Goal: Task Accomplishment & Management: Manage account settings

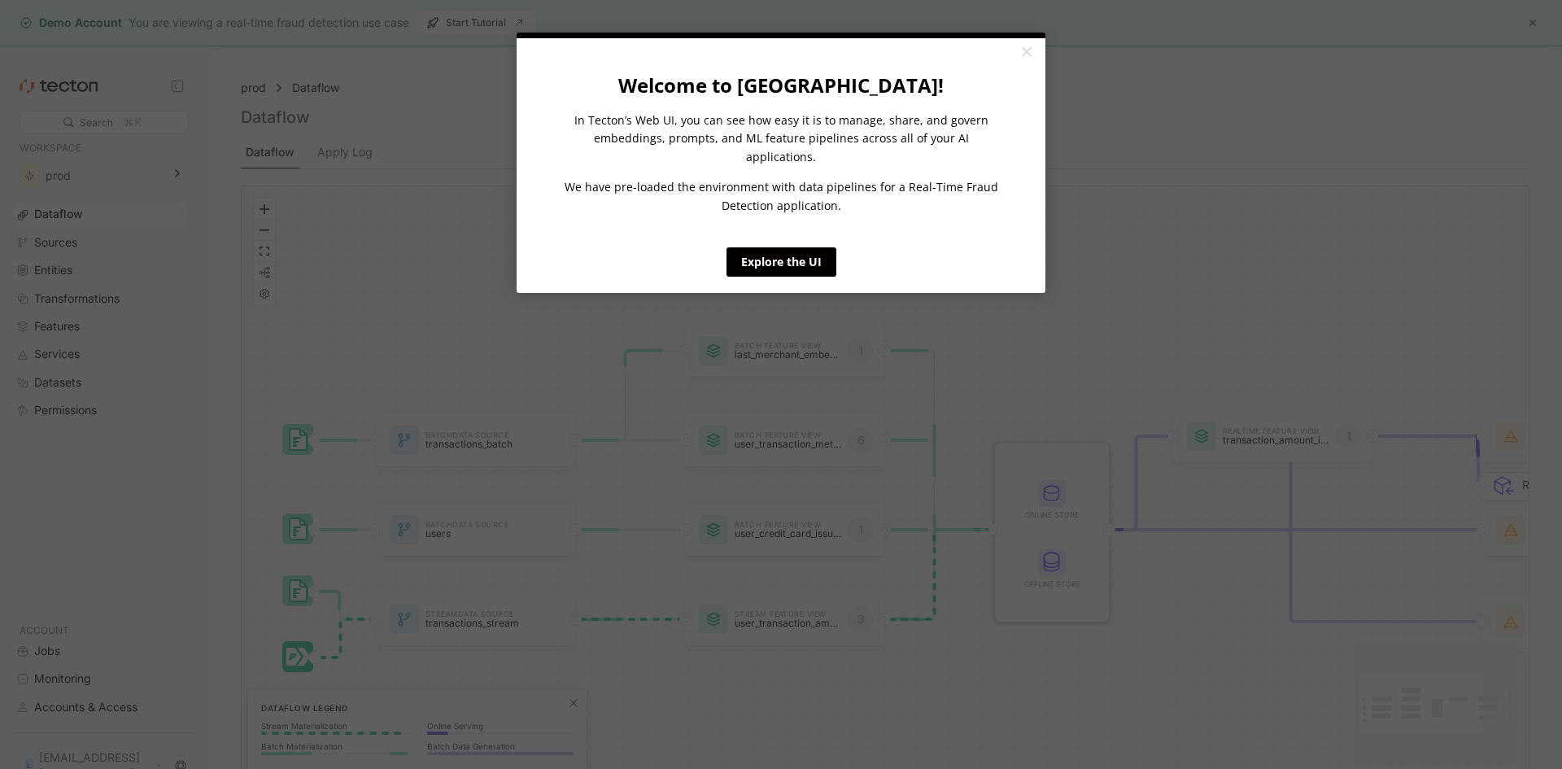
click appcues "× Welcome to [GEOGRAPHIC_DATA]! In Tecton’s Web UI, you can see how easy it is …"
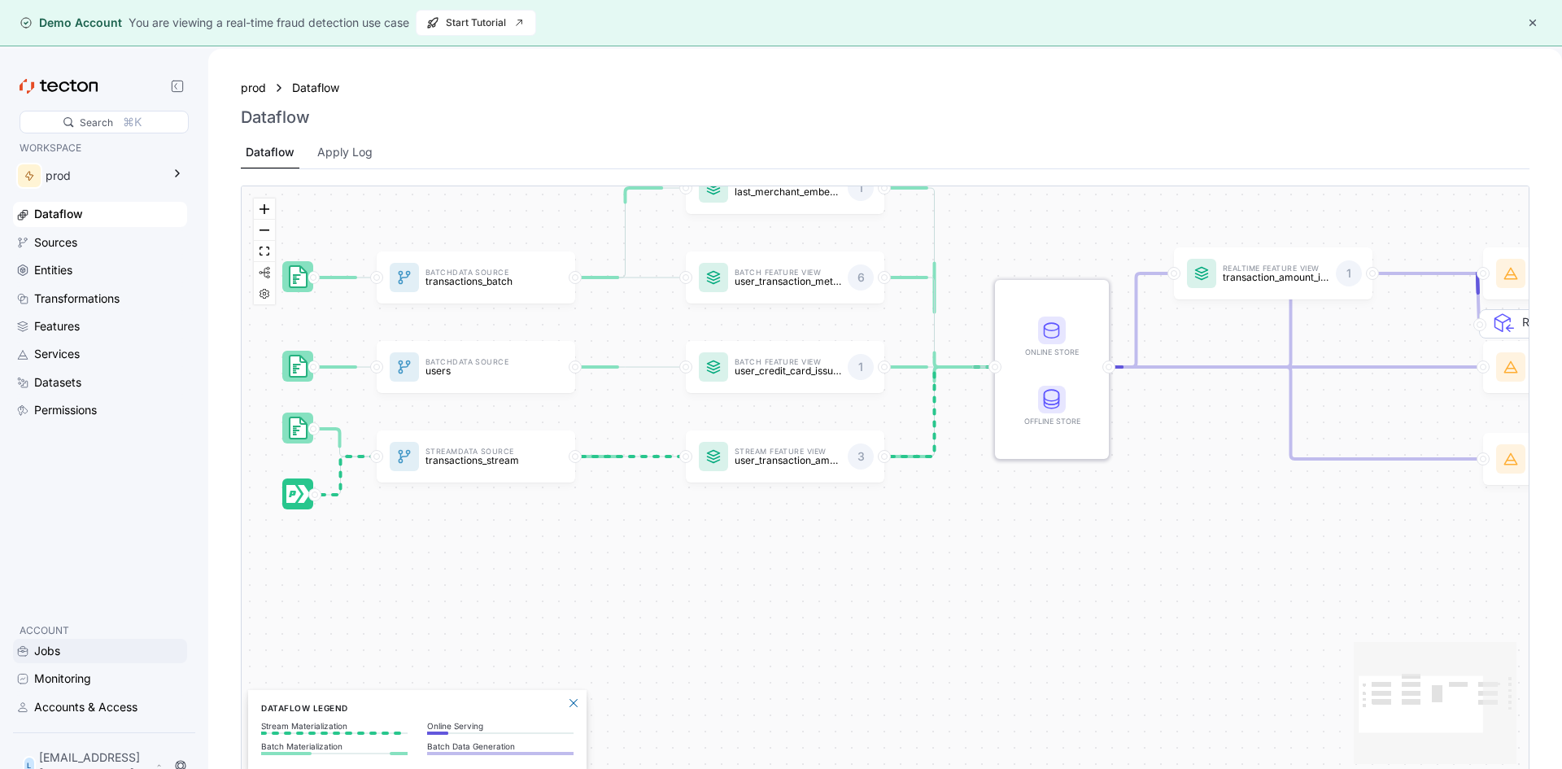
click at [94, 650] on div "Jobs" at bounding box center [109, 651] width 150 height 18
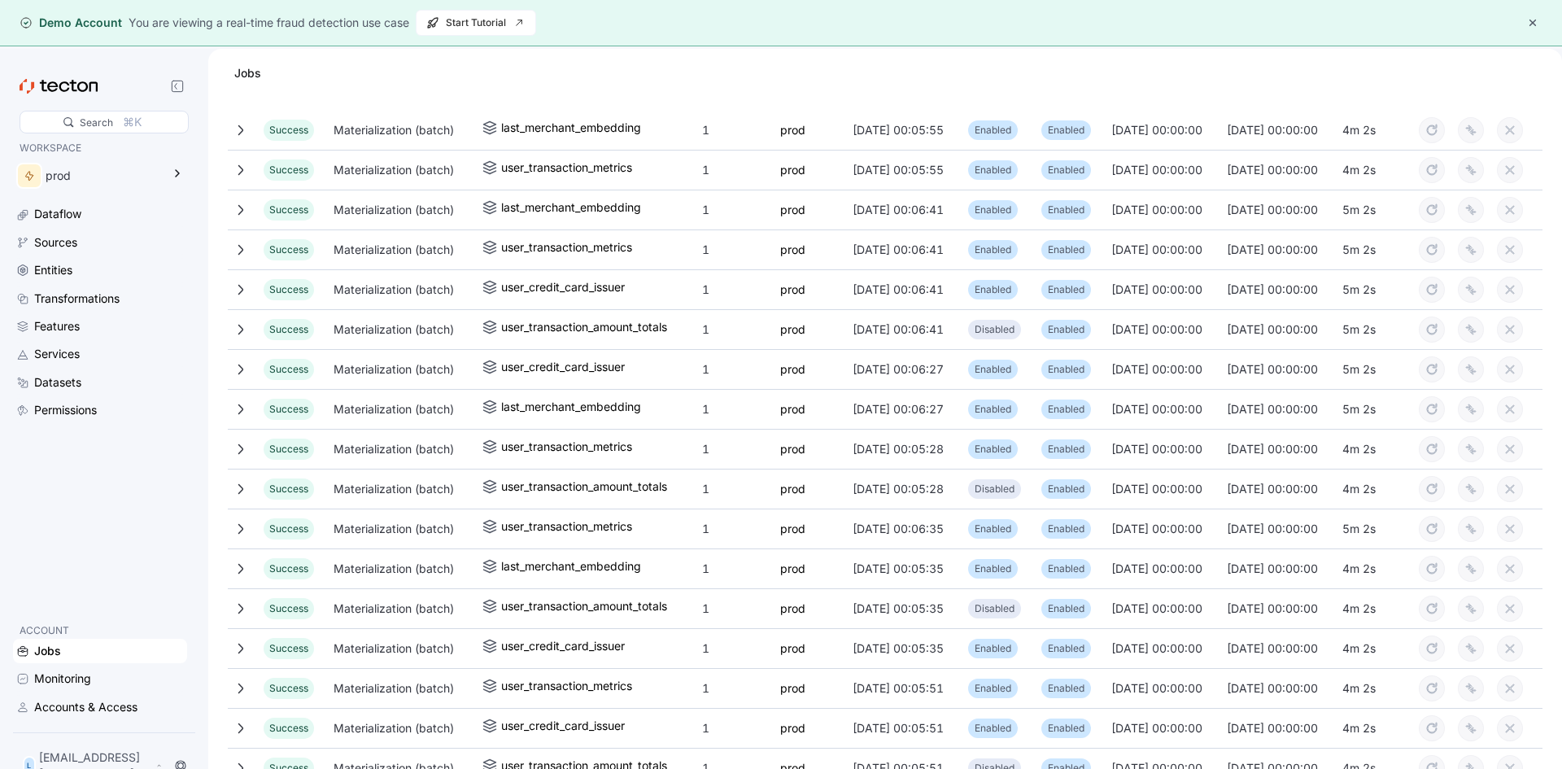
scroll to position [325, 0]
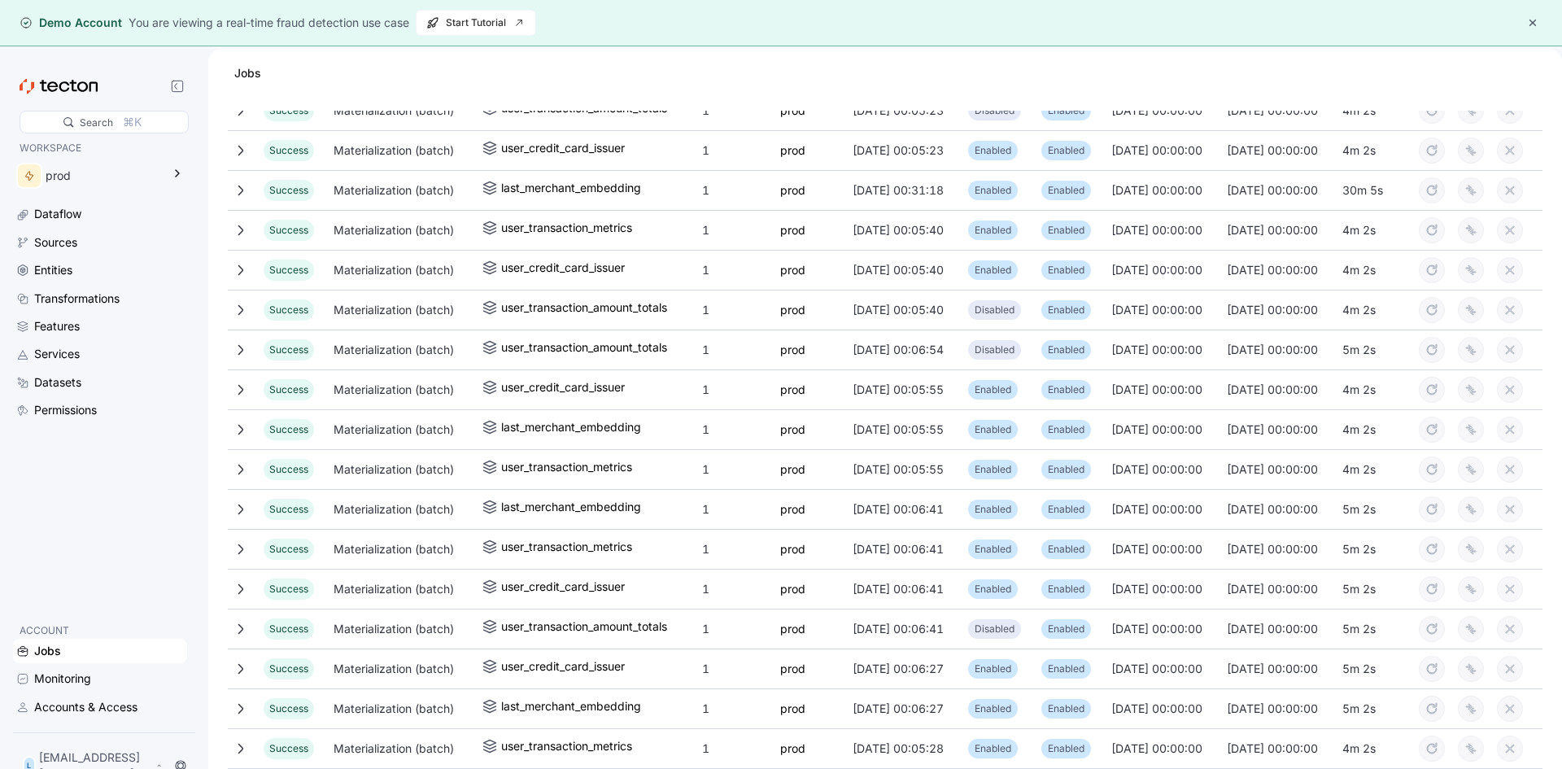
click at [1533, 21] on button "button" at bounding box center [1533, 23] width 20 height 20
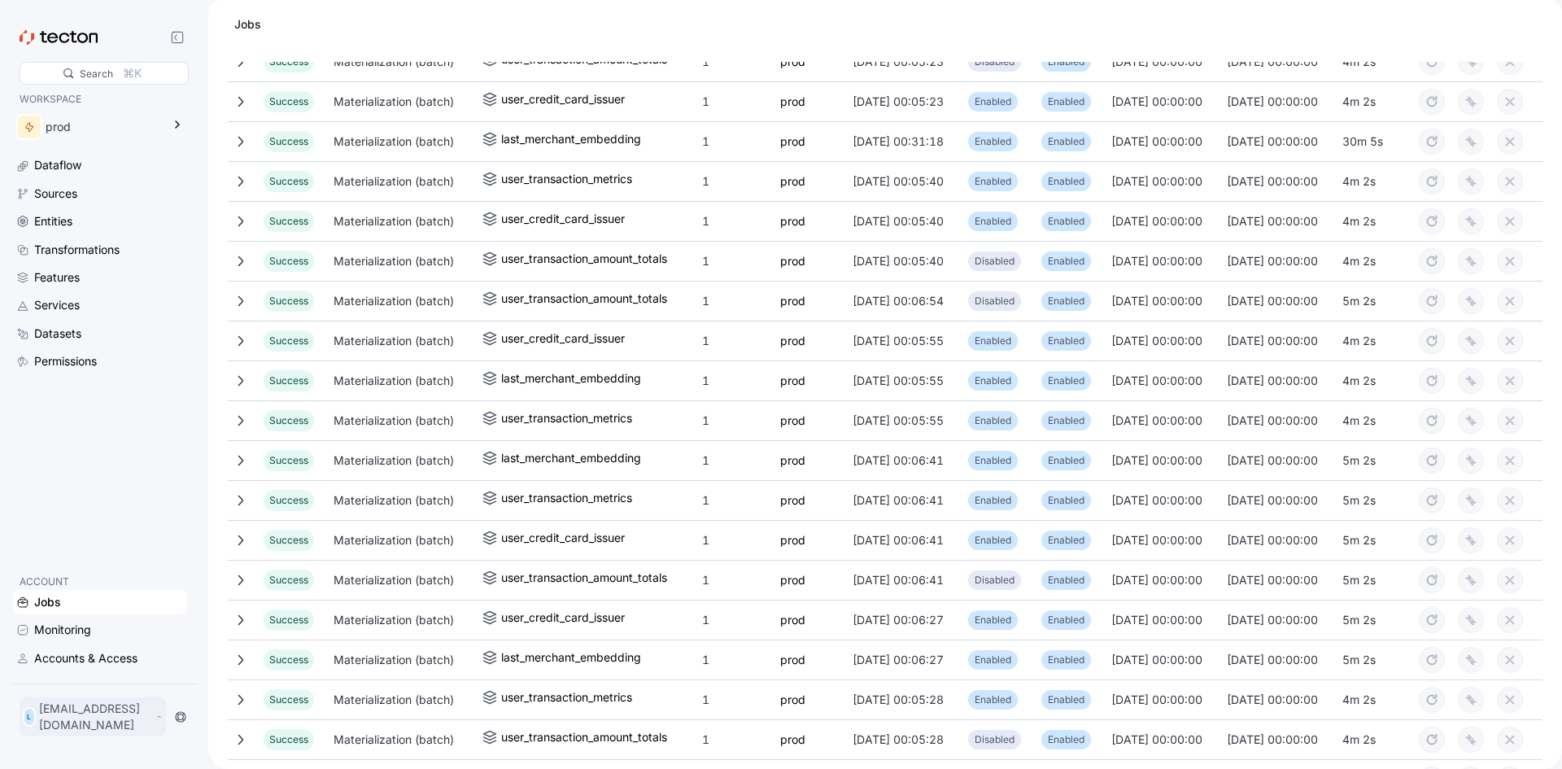
click at [123, 731] on p "[EMAIL_ADDRESS][DOMAIN_NAME]" at bounding box center [95, 717] width 113 height 33
click at [100, 664] on div "My Account" at bounding box center [82, 657] width 65 height 16
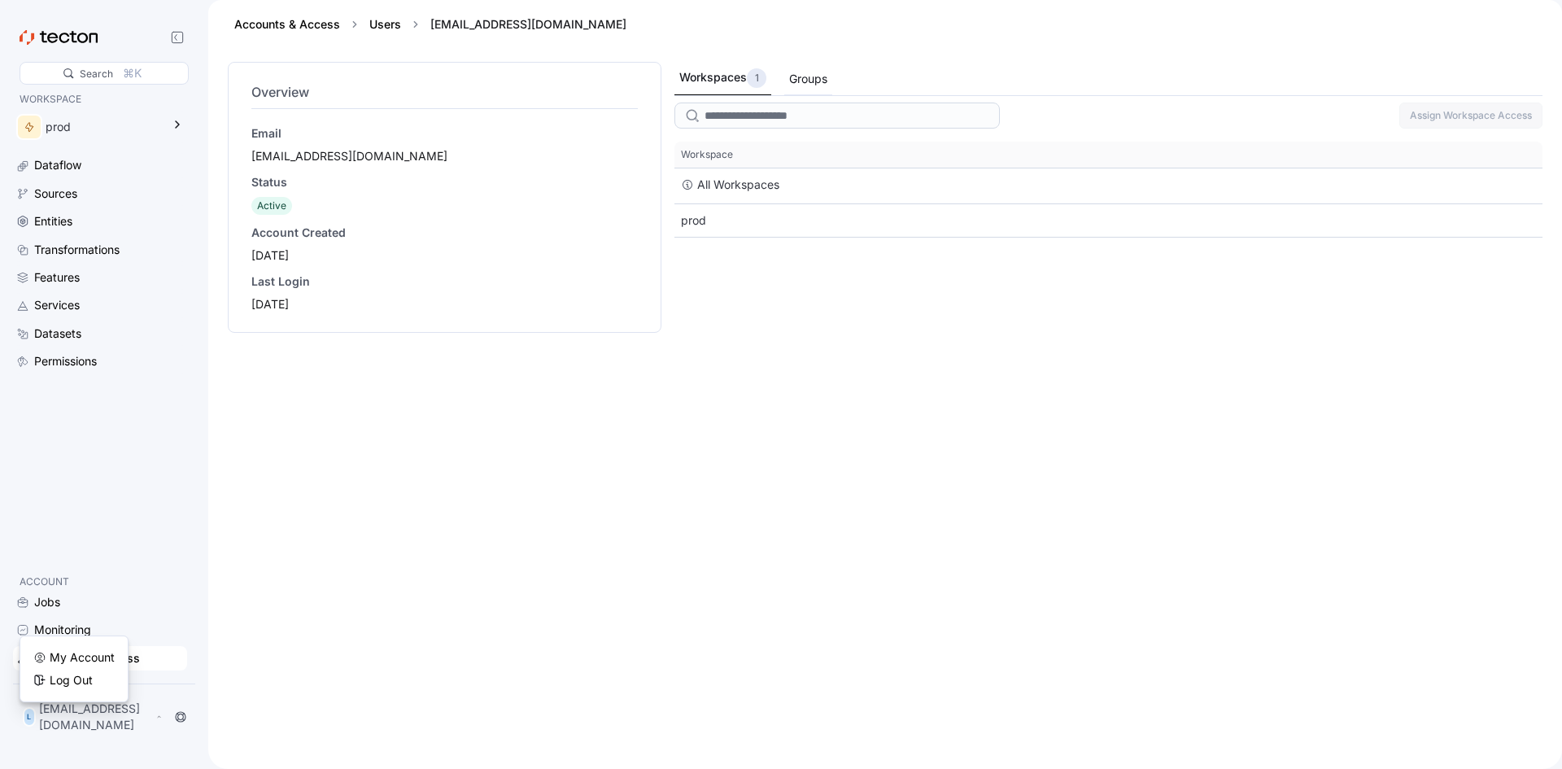
click at [831, 83] on div "Groups" at bounding box center [808, 79] width 48 height 32
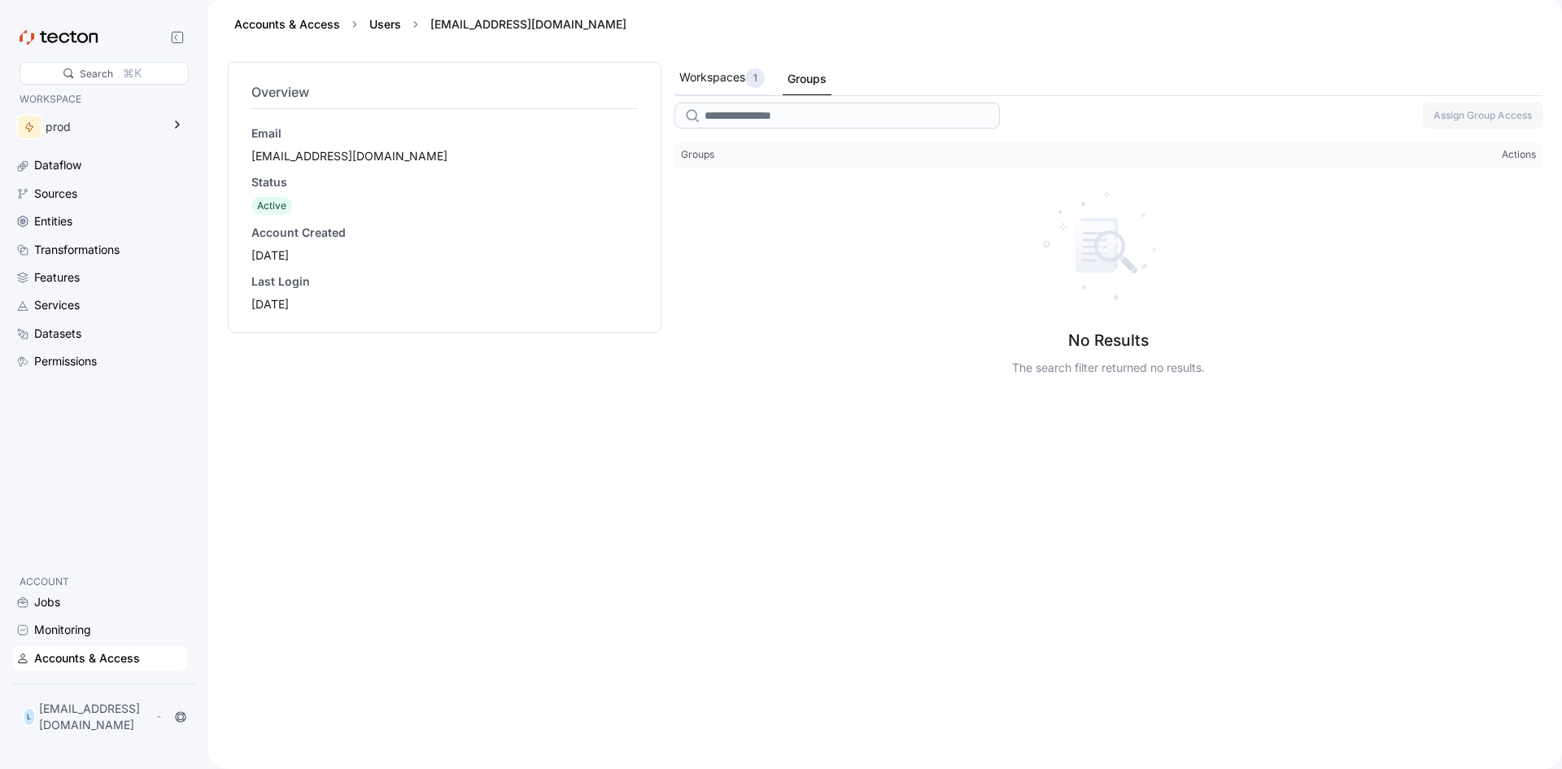
click at [719, 81] on div "Workspaces 1" at bounding box center [721, 78] width 85 height 20
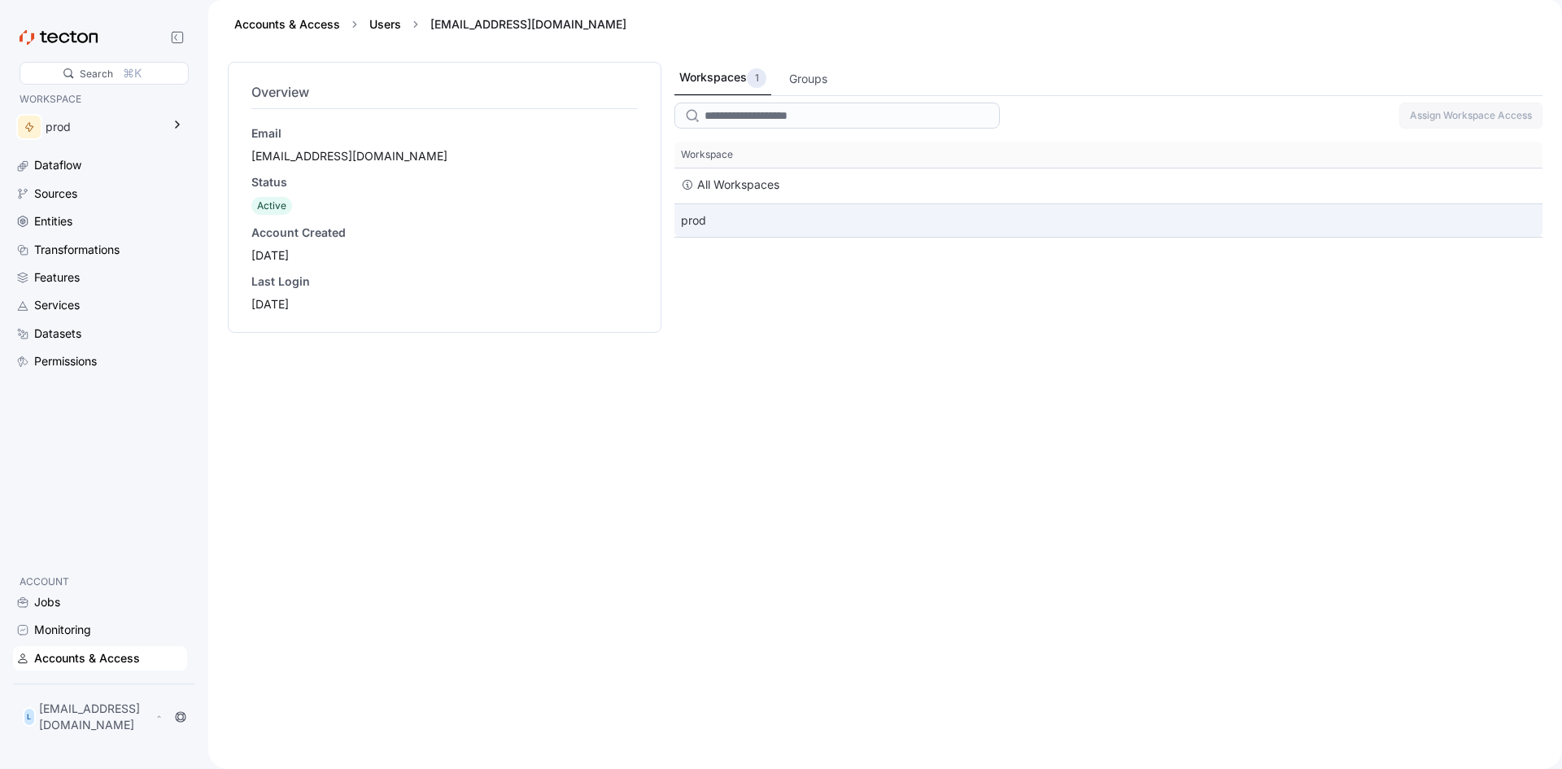
click at [752, 211] on div "prod" at bounding box center [1109, 220] width 868 height 33
click at [77, 121] on div "prod" at bounding box center [104, 127] width 116 height 18
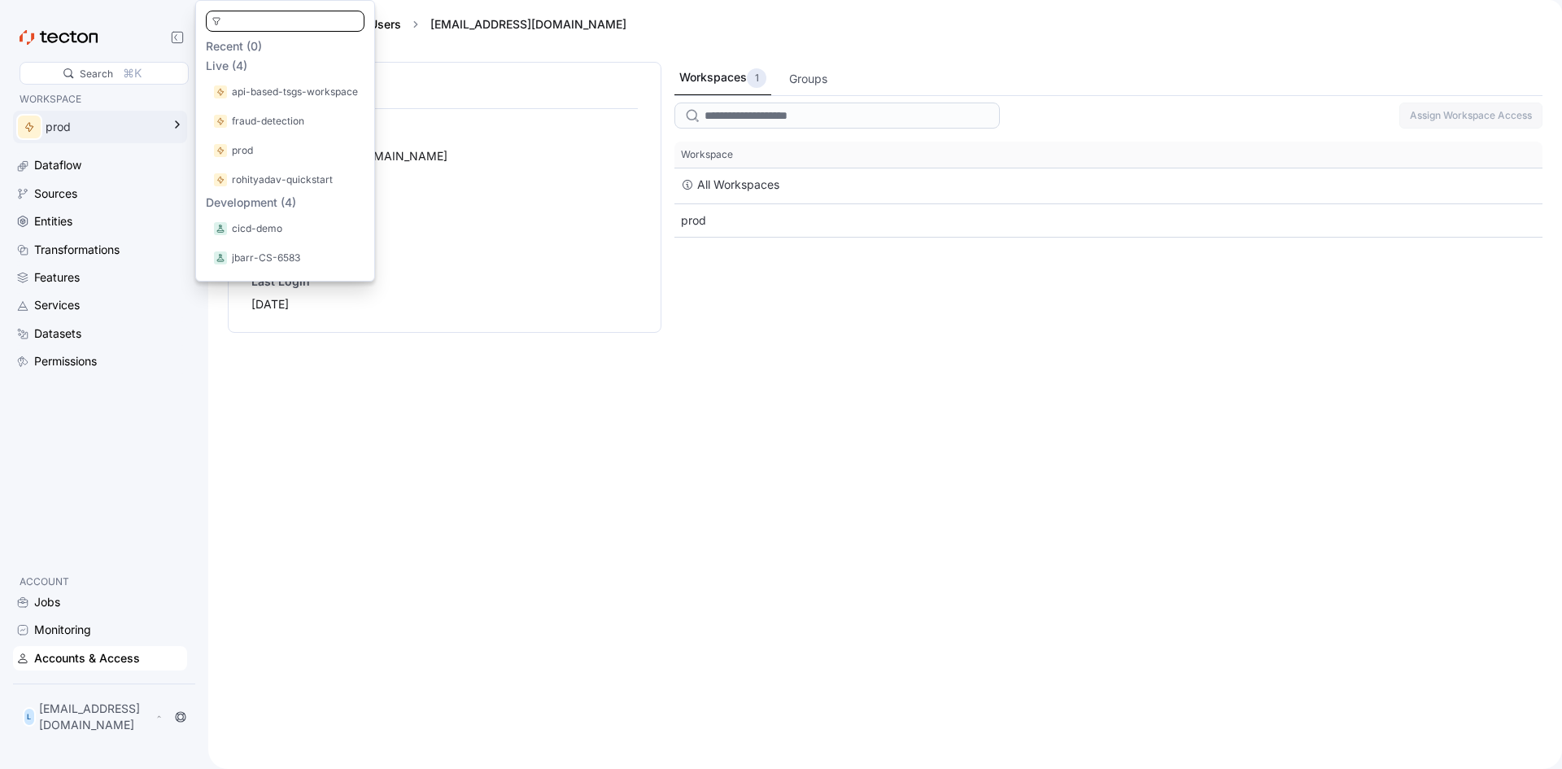
click at [467, 546] on div "Overview Email [EMAIL_ADDRESS][DOMAIN_NAME] Status Active Account Created [DATE…" at bounding box center [445, 406] width 434 height 688
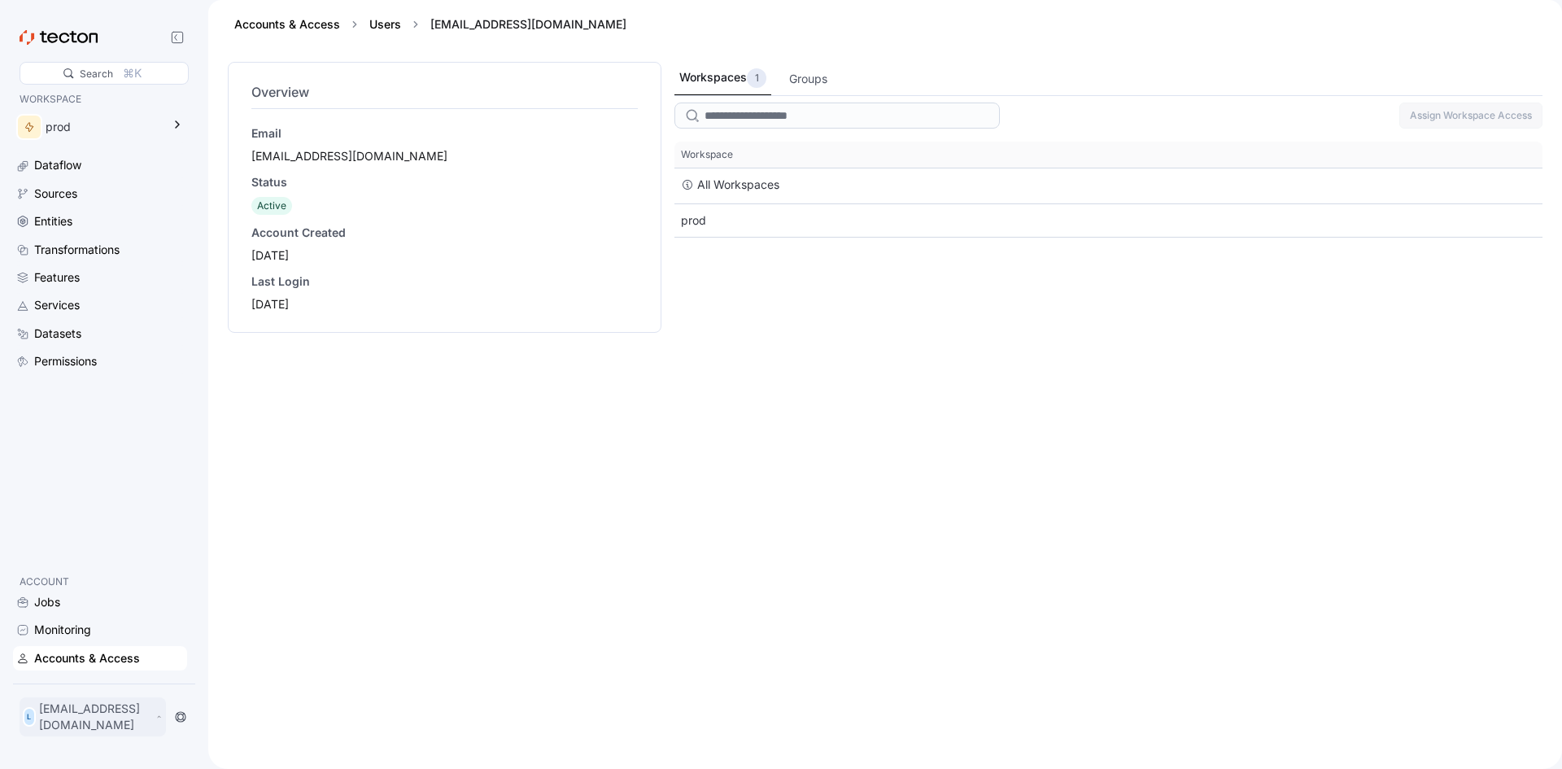
click at [135, 728] on p "[EMAIL_ADDRESS][DOMAIN_NAME]" at bounding box center [95, 717] width 113 height 33
click at [104, 661] on div "My Account" at bounding box center [82, 657] width 65 height 16
click at [106, 118] on div "prod" at bounding box center [104, 127] width 116 height 18
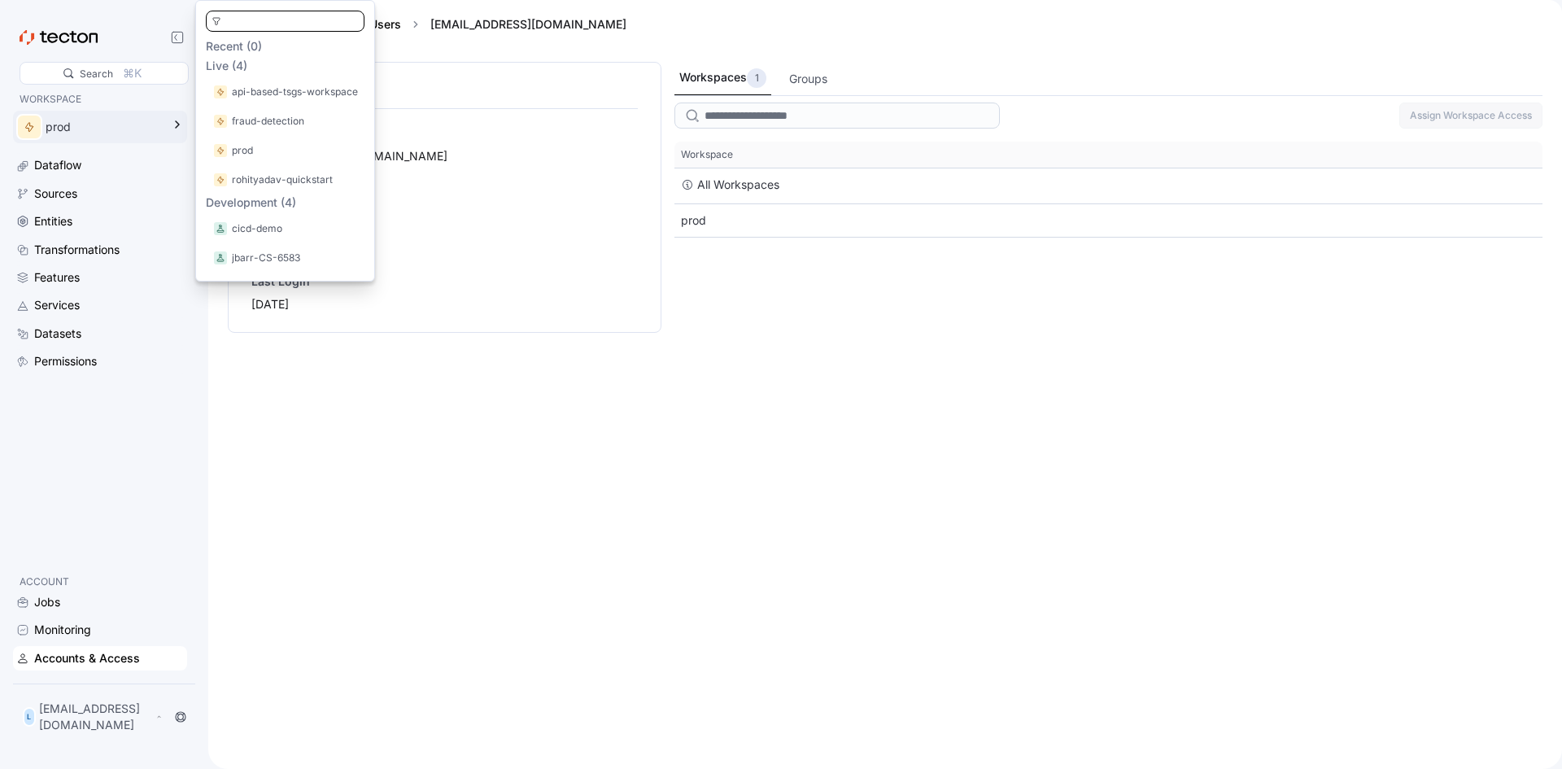
click at [73, 36] on icon at bounding box center [73, 36] width 7 height 11
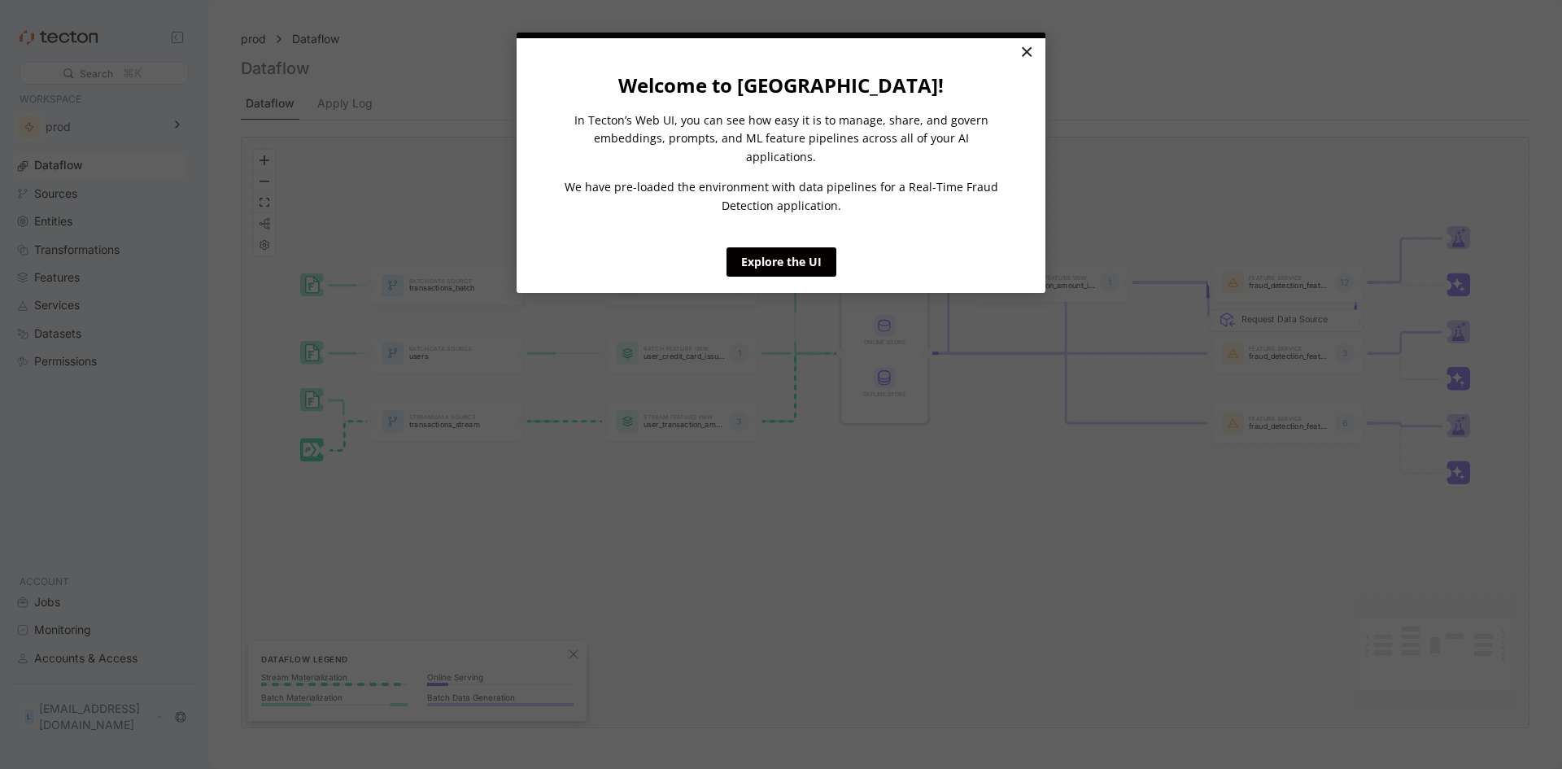
click at [1019, 50] on link "×" at bounding box center [1026, 52] width 28 height 29
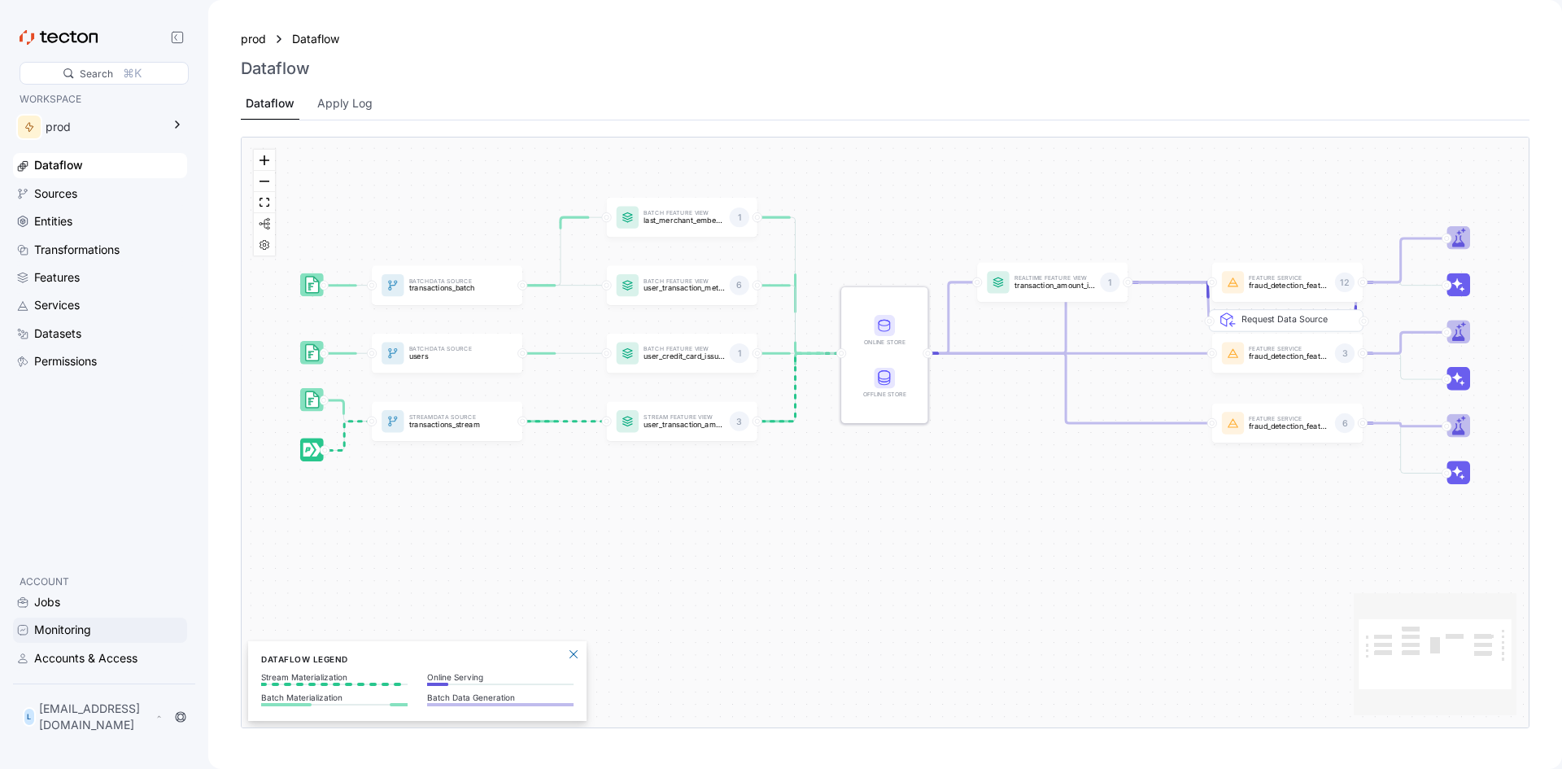
click at [84, 623] on div "Monitoring" at bounding box center [100, 630] width 174 height 24
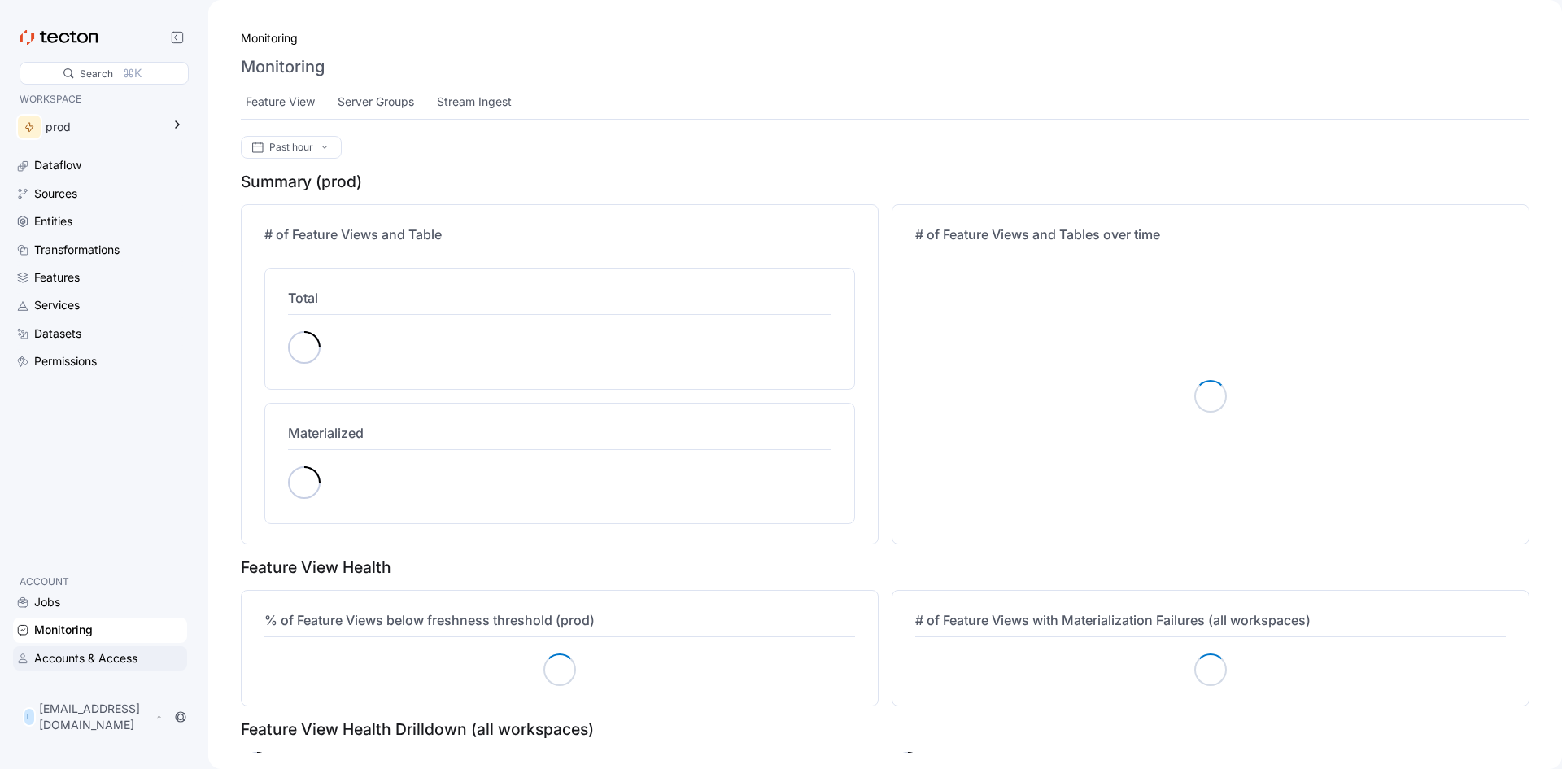
click at [87, 662] on div "Accounts & Access" at bounding box center [85, 658] width 103 height 18
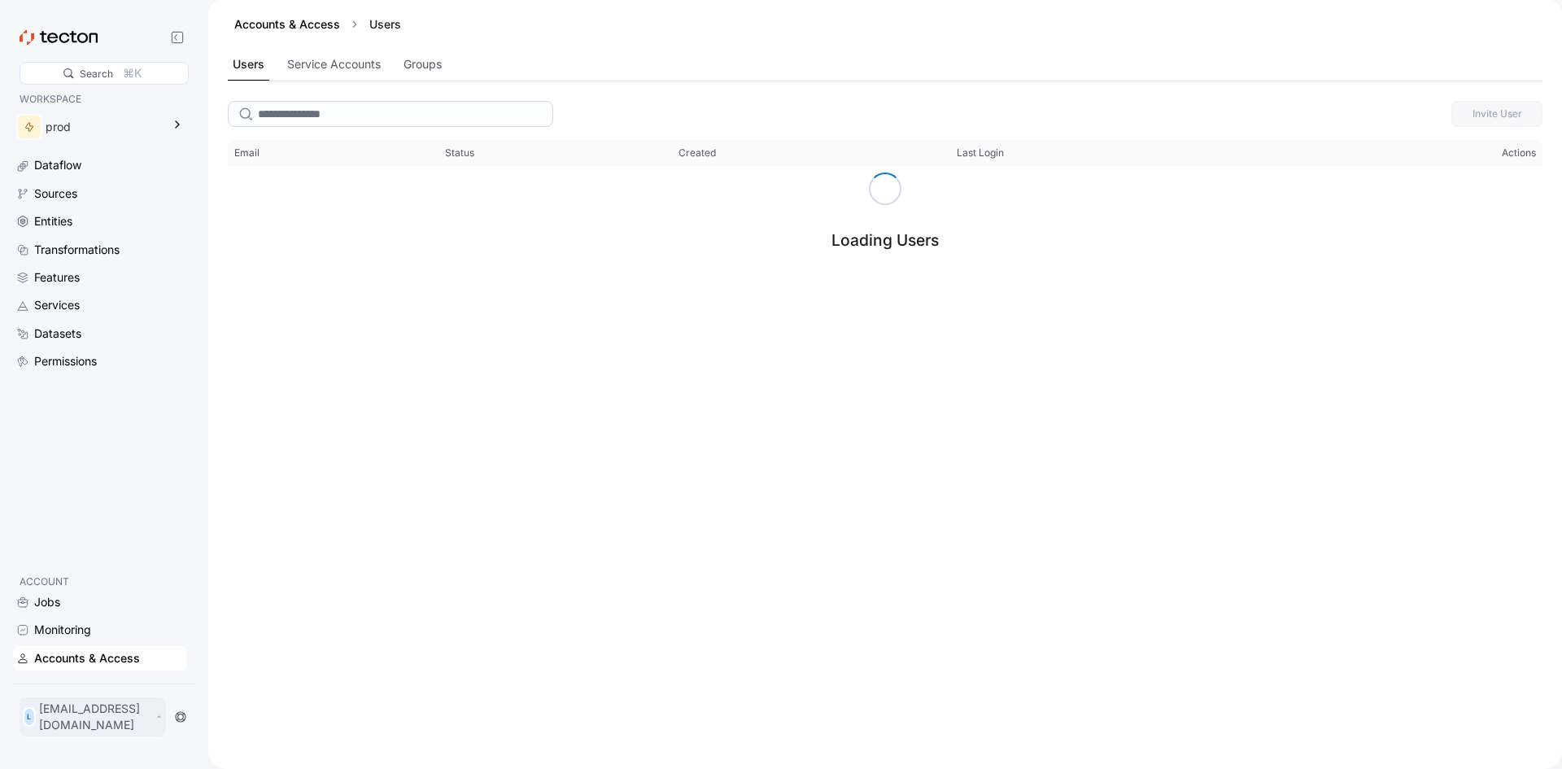
click at [131, 723] on p "[EMAIL_ADDRESS][DOMAIN_NAME]" at bounding box center [95, 717] width 113 height 33
click at [93, 667] on div "My Account Log Out" at bounding box center [74, 669] width 88 height 46
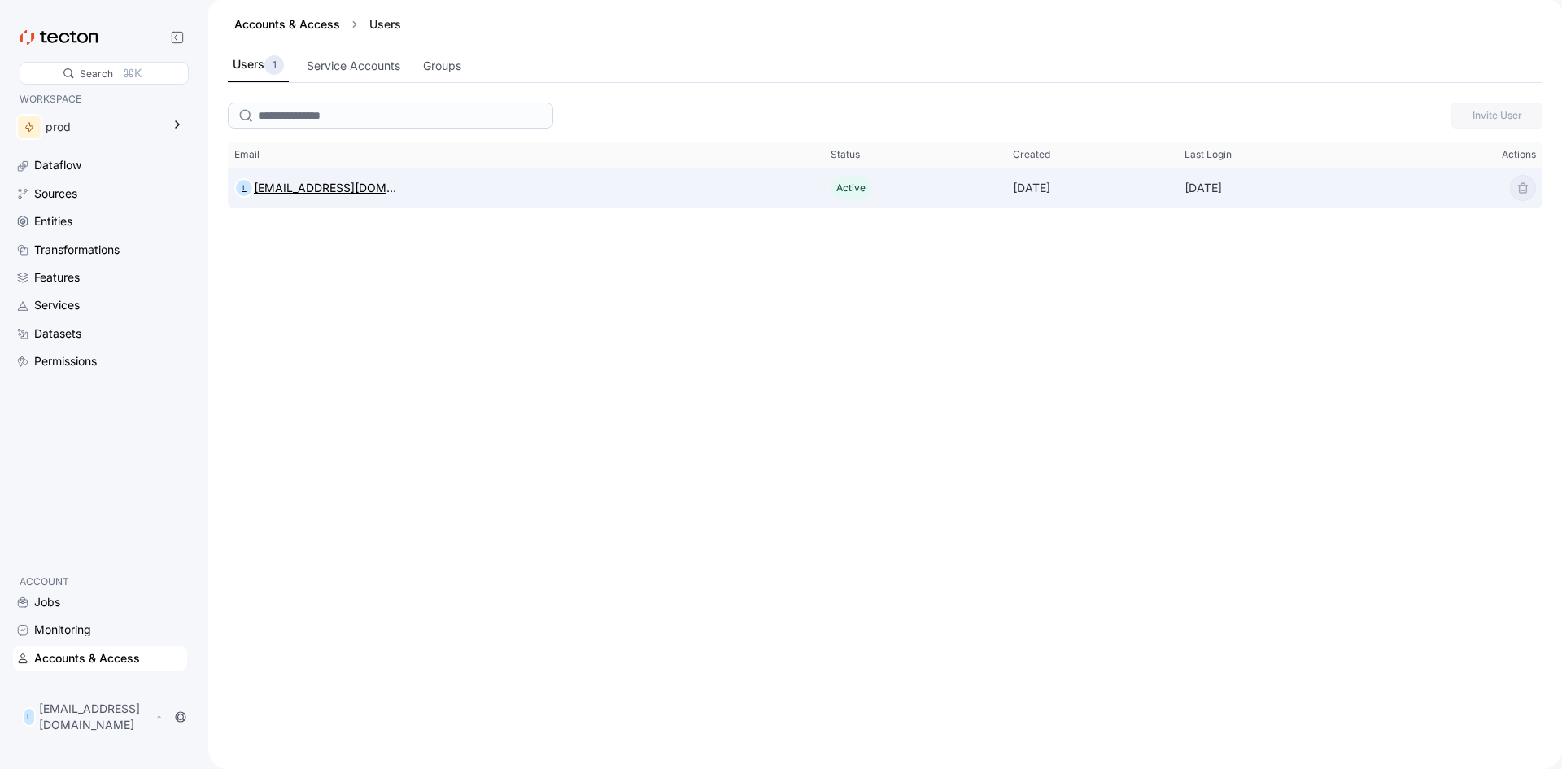
click at [347, 183] on div "[EMAIL_ADDRESS][DOMAIN_NAME]" at bounding box center [325, 188] width 143 height 20
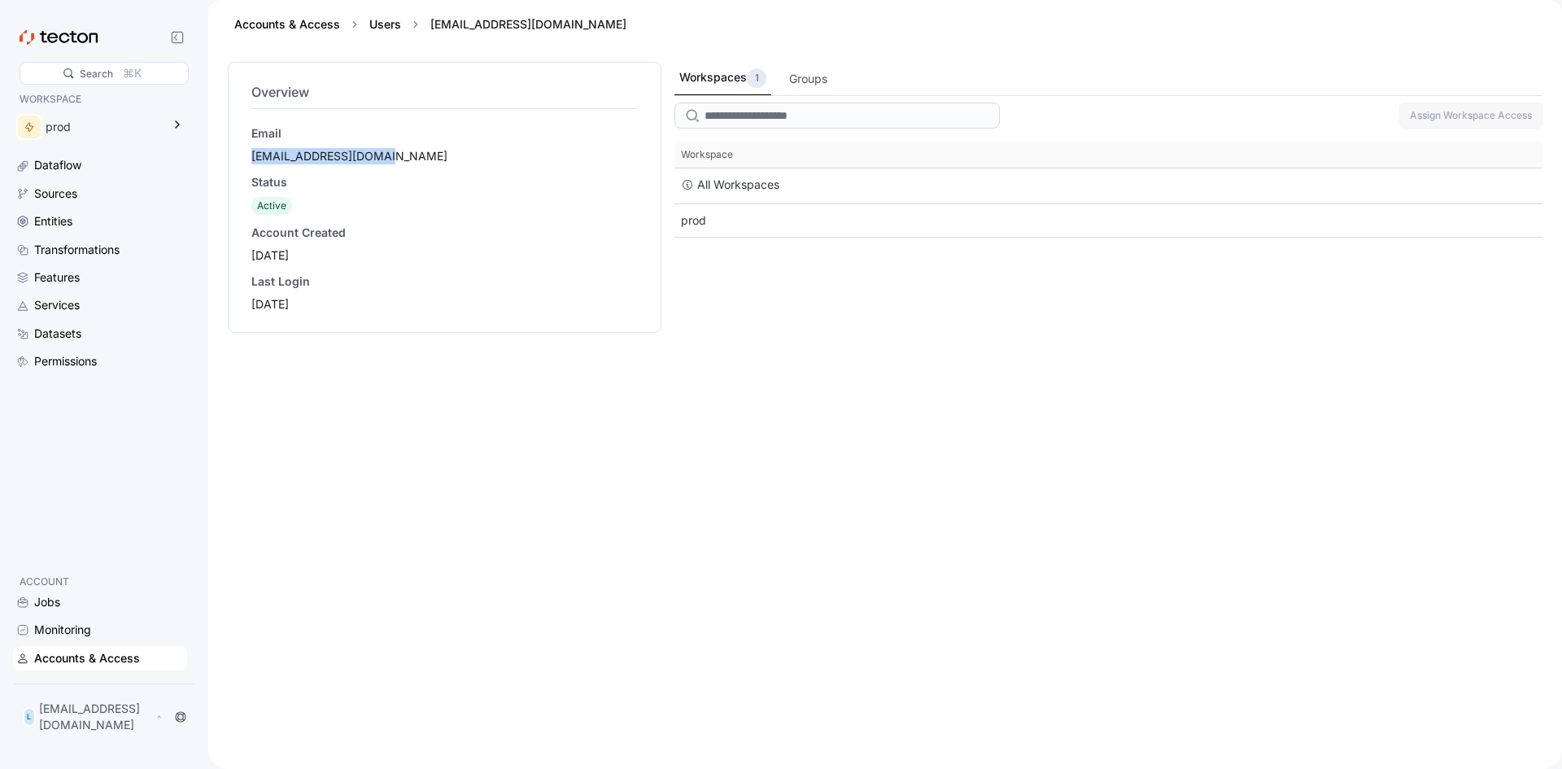
drag, startPoint x: 413, startPoint y: 151, endPoint x: 247, endPoint y: 159, distance: 167.1
click at [247, 159] on div "Overview Email [EMAIL_ADDRESS][DOMAIN_NAME] Status Active Account Created [DATE…" at bounding box center [445, 197] width 434 height 271
copy div "[EMAIL_ADDRESS][DOMAIN_NAME]"
click at [82, 729] on p "[EMAIL_ADDRESS][DOMAIN_NAME]" at bounding box center [95, 717] width 113 height 33
click at [819, 79] on div "Groups" at bounding box center [808, 79] width 38 height 18
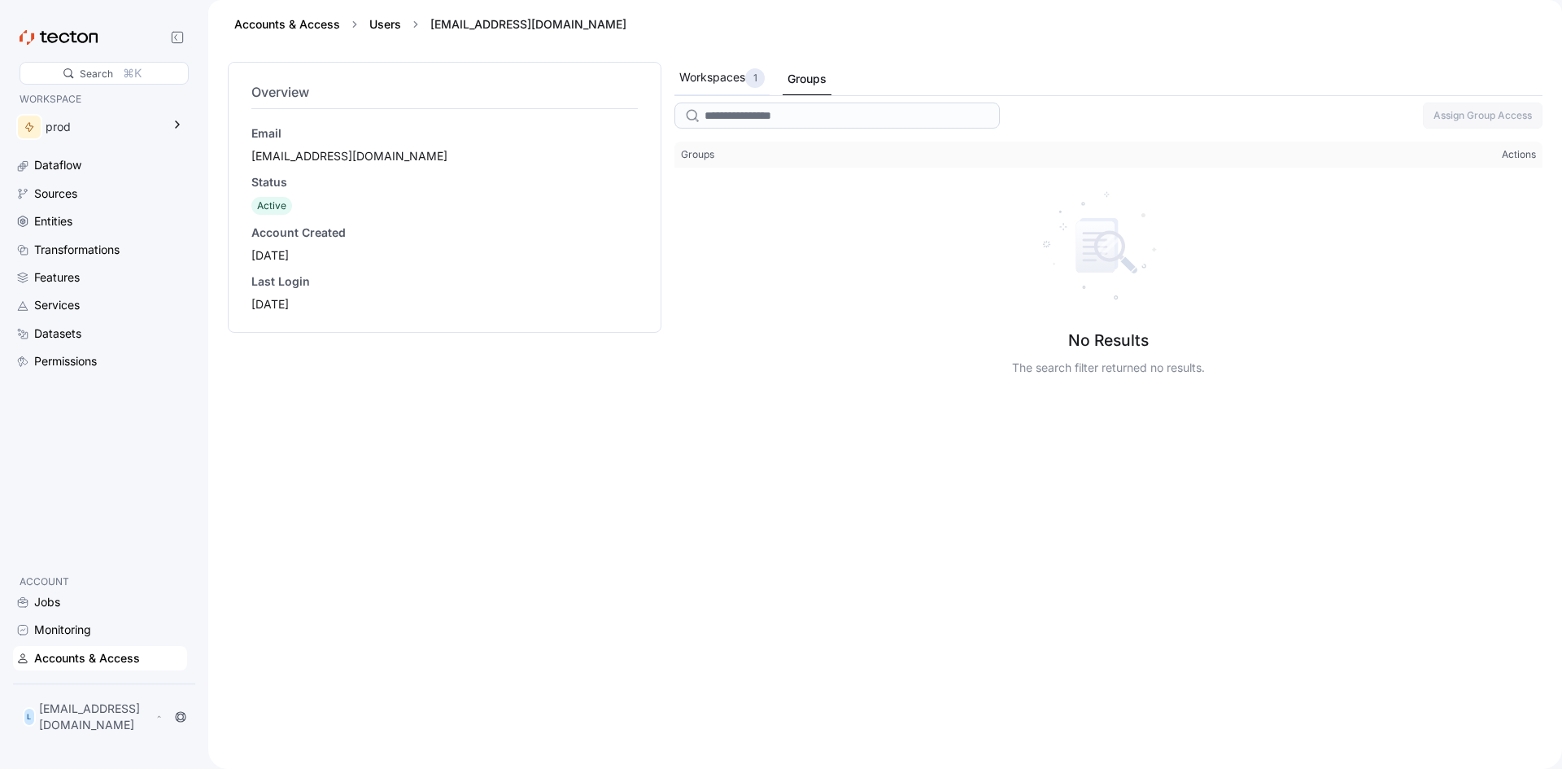
click at [724, 78] on div "Workspaces 1" at bounding box center [721, 78] width 85 height 20
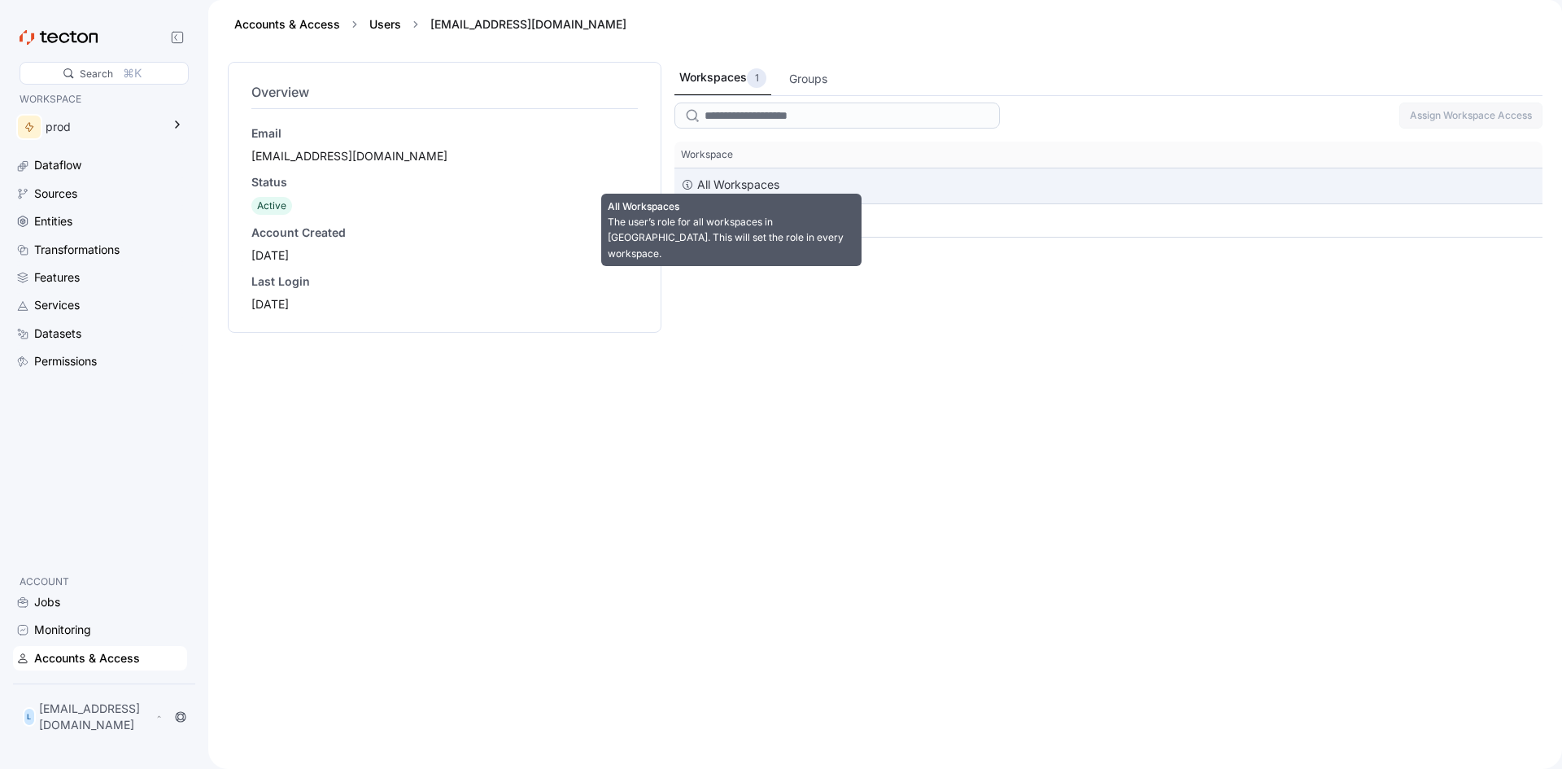
click at [740, 188] on div "All Workspaces" at bounding box center [738, 185] width 82 height 20
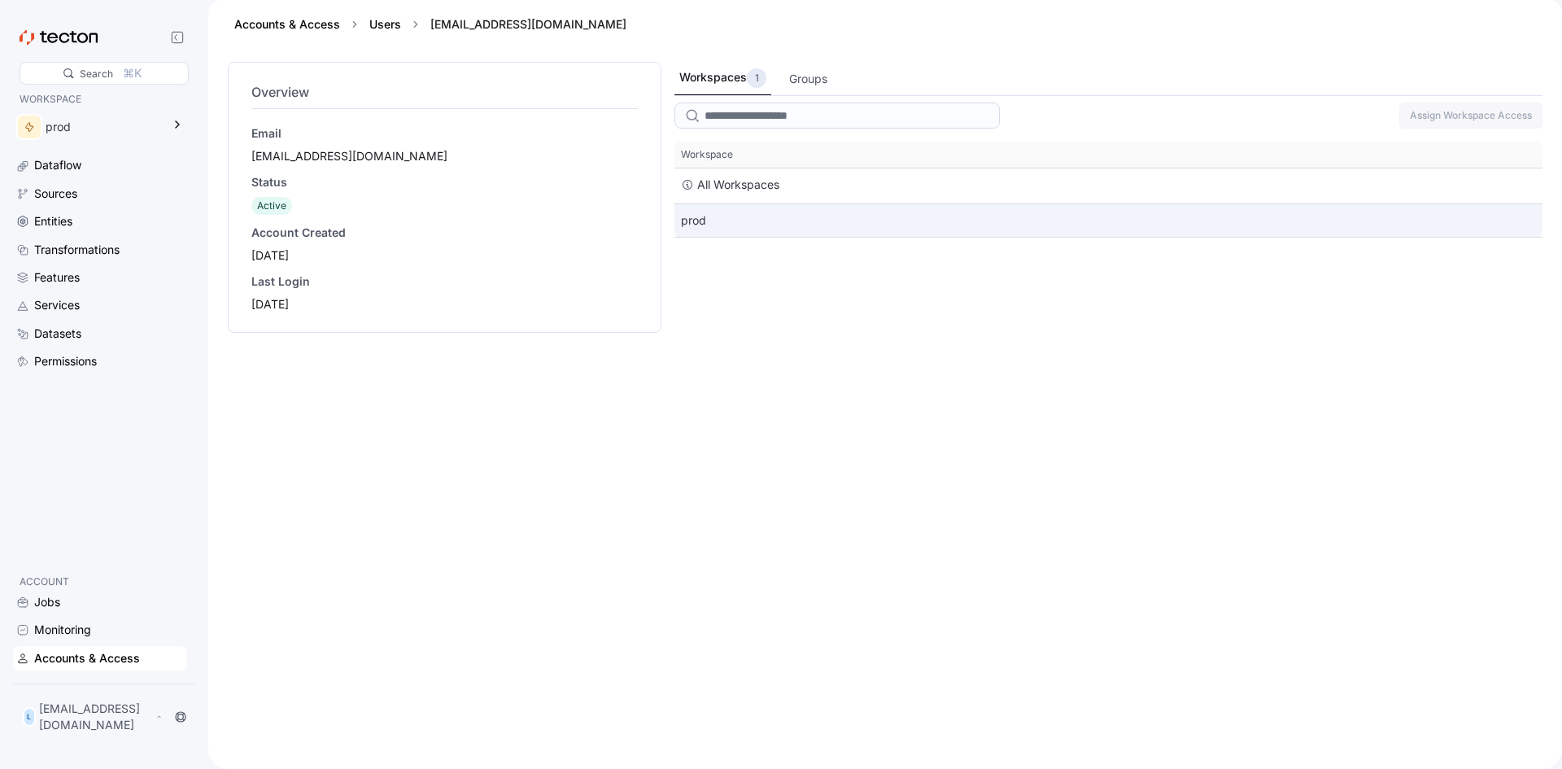
click at [692, 225] on div "prod" at bounding box center [1109, 220] width 868 height 33
